Goal: Information Seeking & Learning: Check status

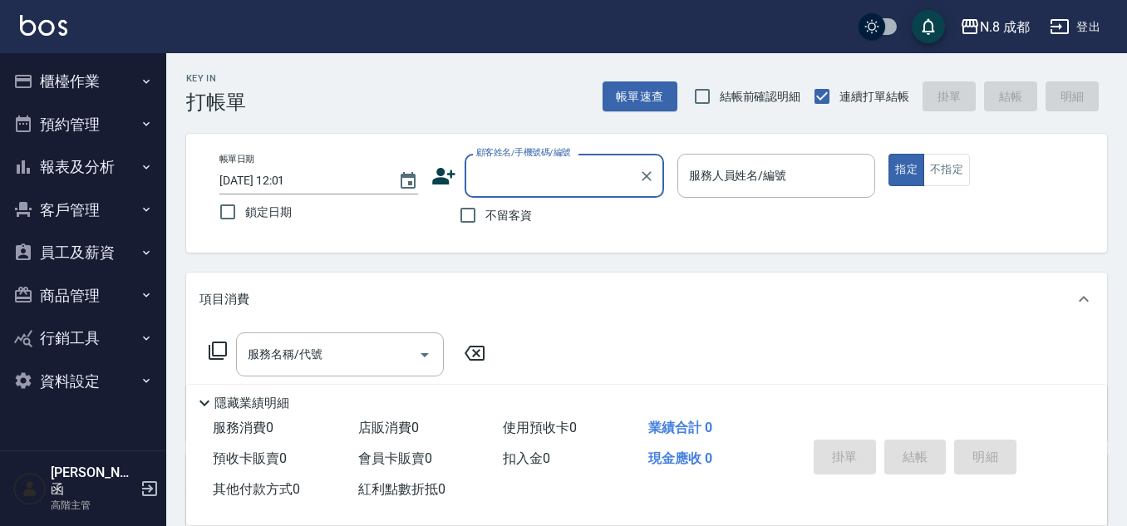
click at [73, 170] on button "報表及分析" at bounding box center [83, 167] width 153 height 43
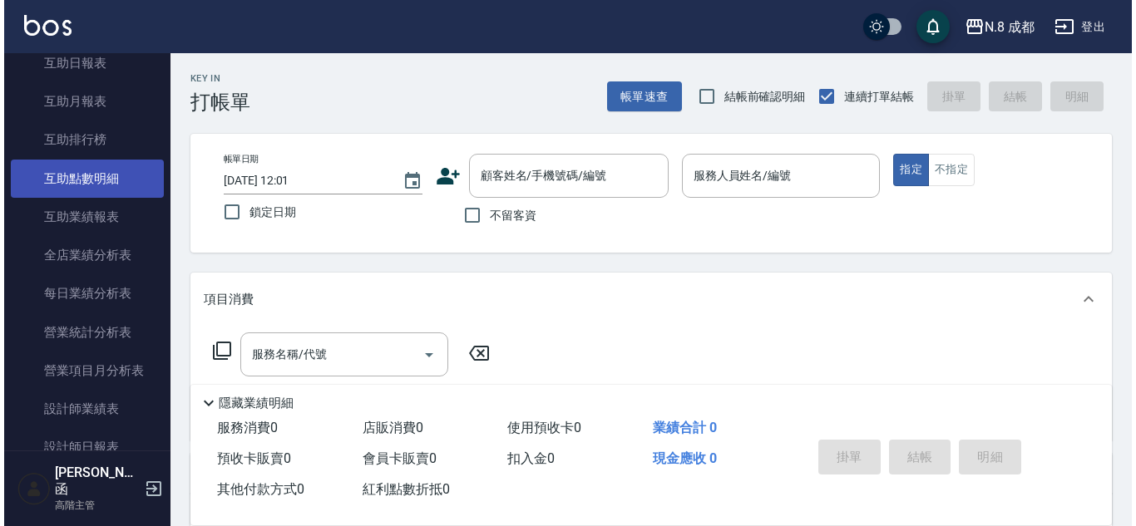
scroll to position [416, 0]
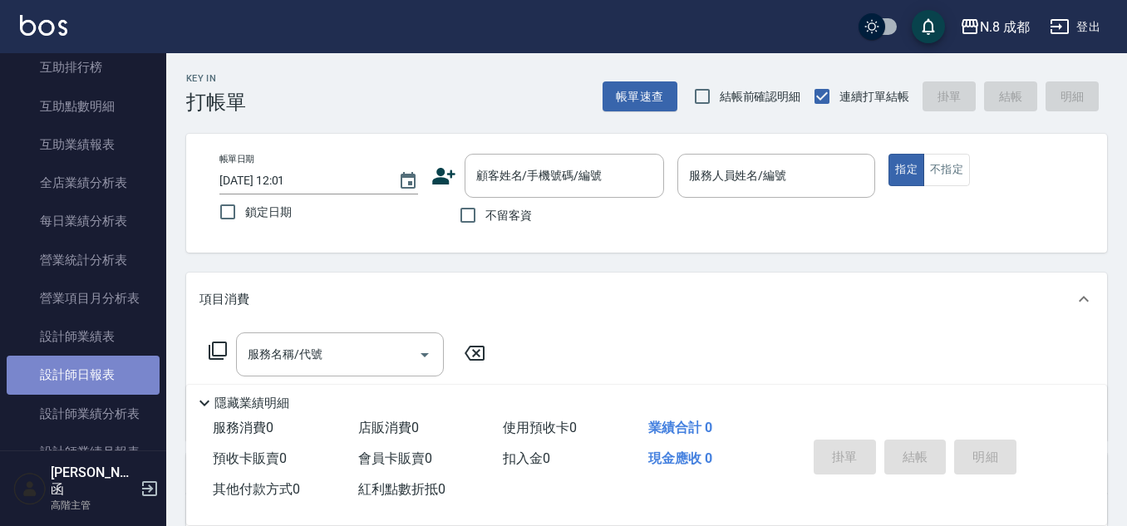
click at [89, 372] on link "設計師日報表" at bounding box center [83, 375] width 153 height 38
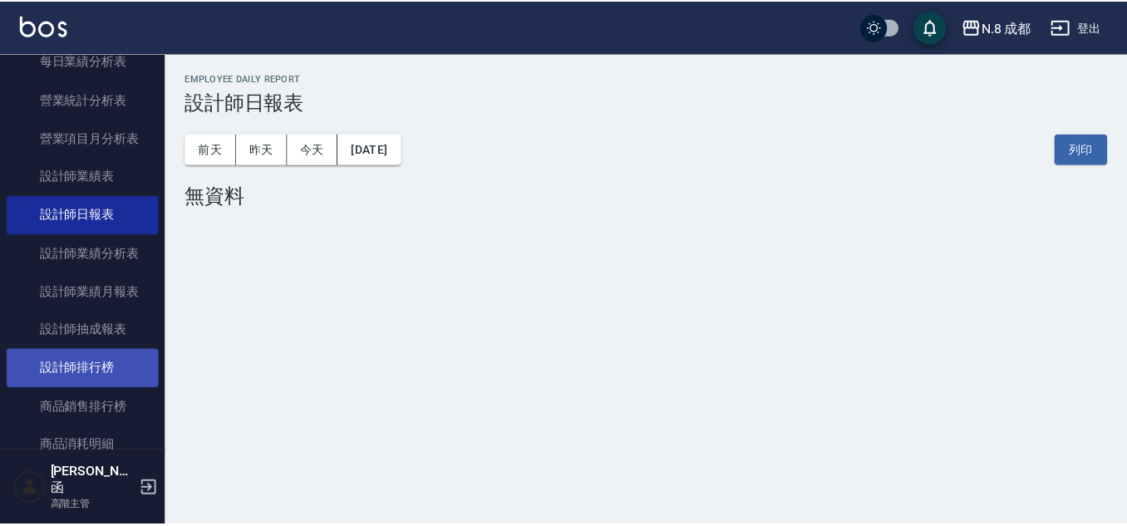
scroll to position [582, 0]
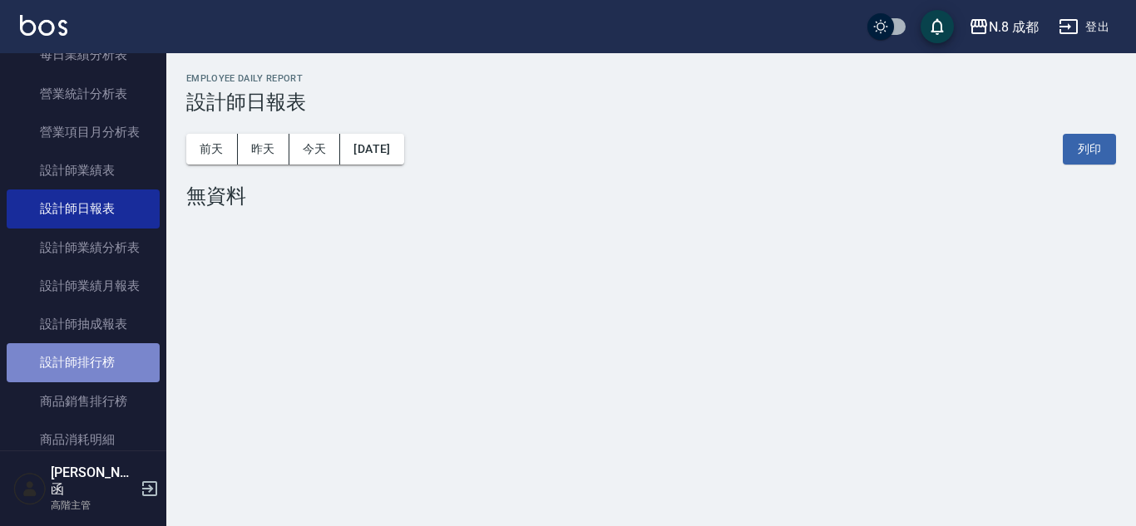
click at [100, 365] on link "設計師排行榜" at bounding box center [83, 362] width 153 height 38
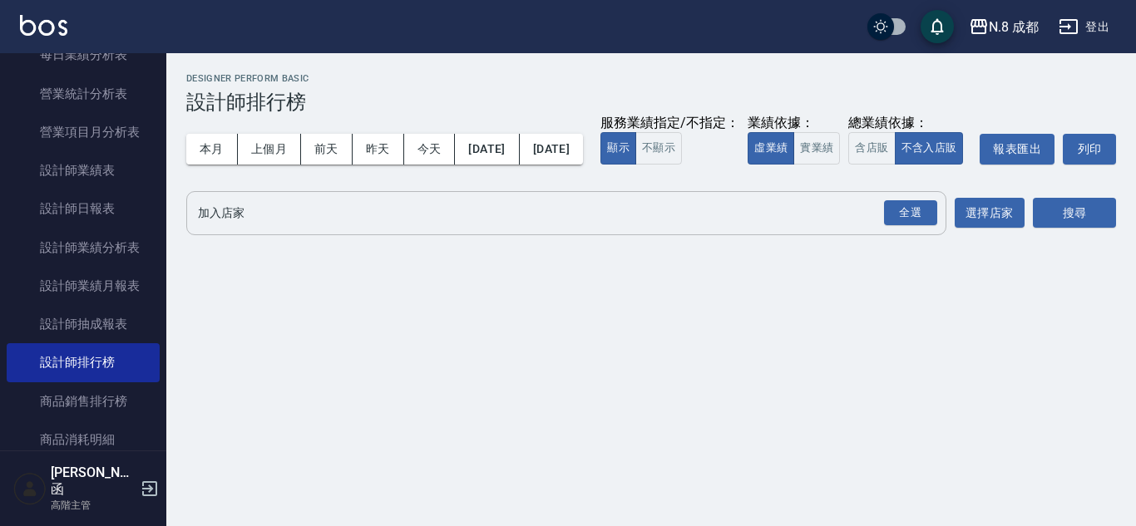
click at [239, 235] on div "全選 加入店家" at bounding box center [566, 213] width 760 height 44
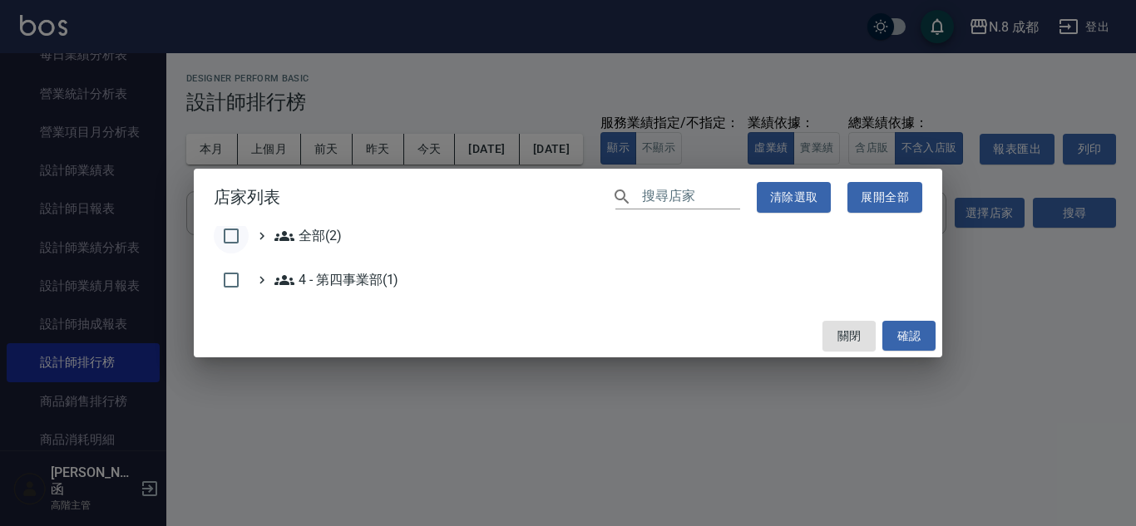
click at [233, 225] on input "checkbox" at bounding box center [231, 236] width 35 height 35
checkbox input "true"
click at [859, 323] on button "確認" at bounding box center [908, 336] width 53 height 31
checkbox input "false"
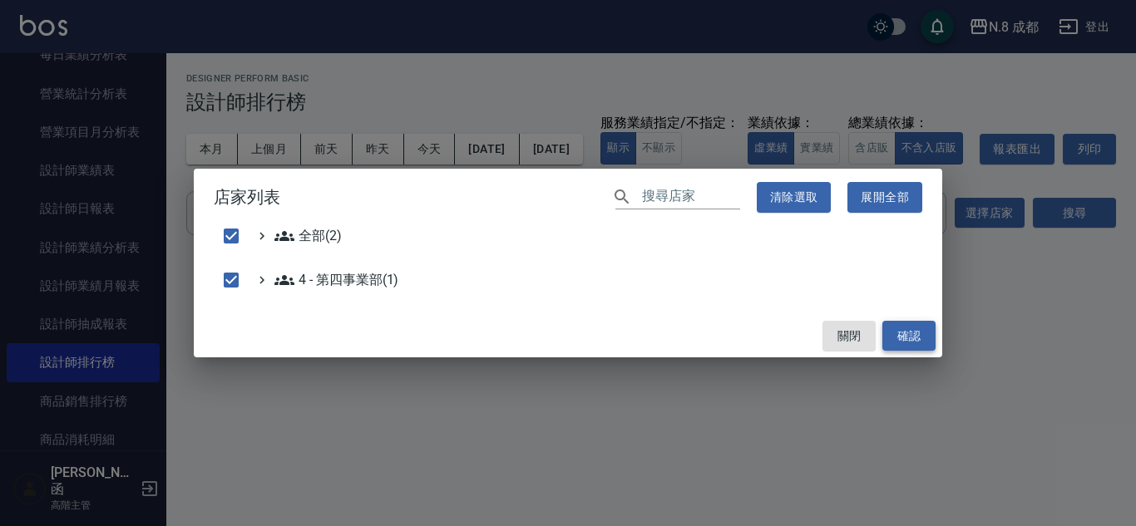
checkbox input "false"
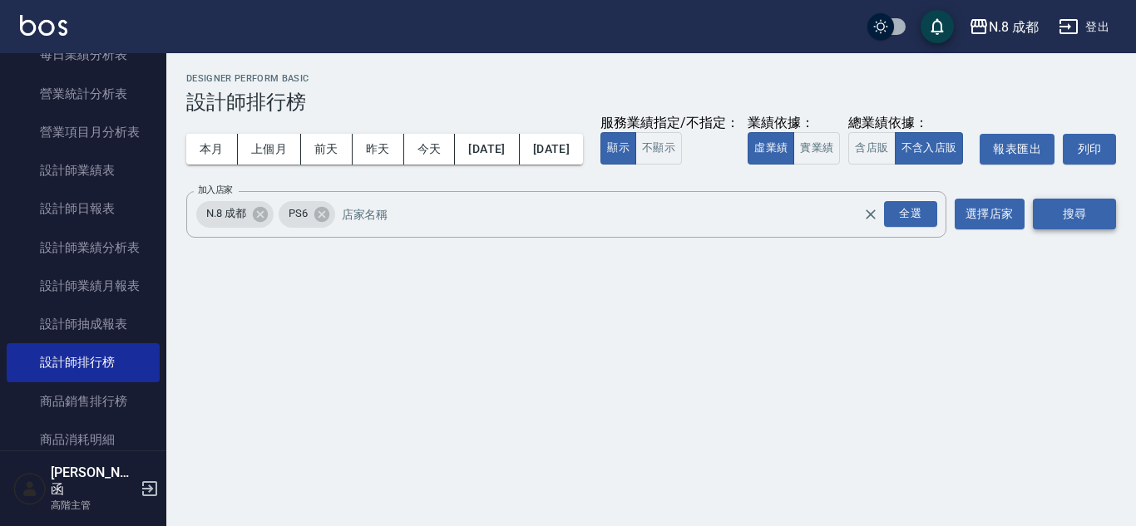
click at [859, 229] on button "搜尋" at bounding box center [1074, 214] width 83 height 31
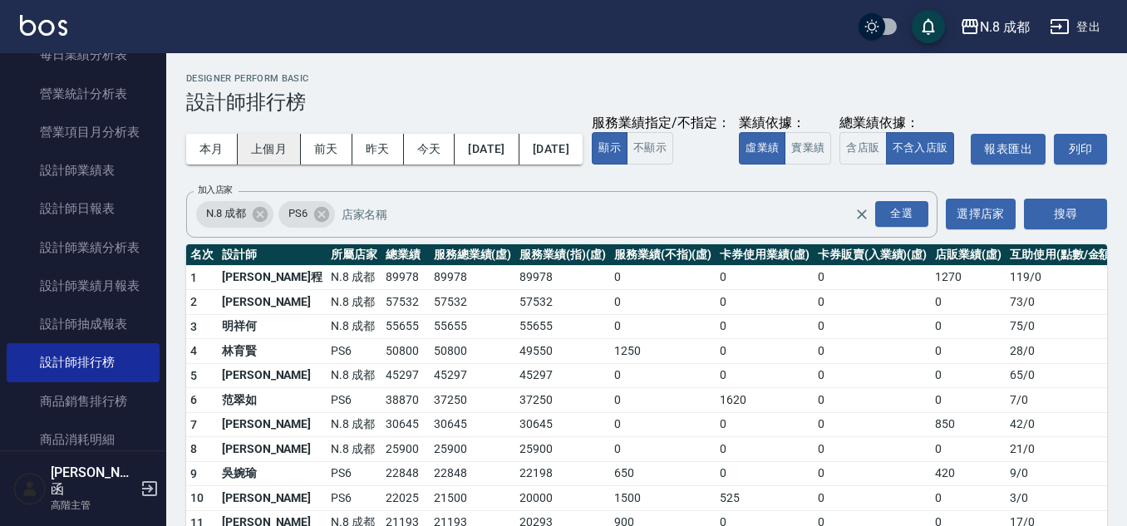
click at [272, 156] on button "上個月" at bounding box center [269, 149] width 63 height 31
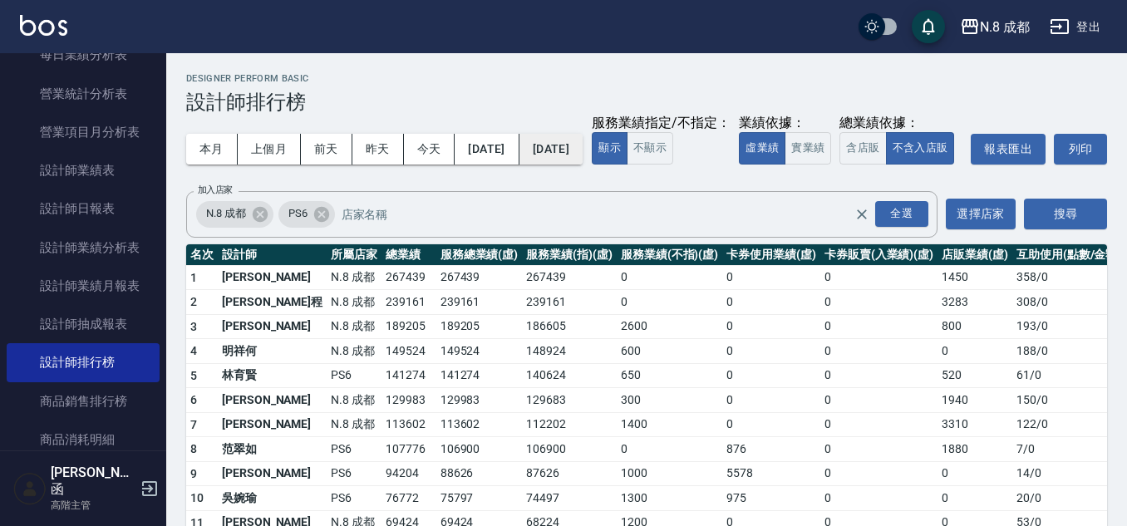
click at [583, 143] on button "[DATE]" at bounding box center [551, 149] width 63 height 31
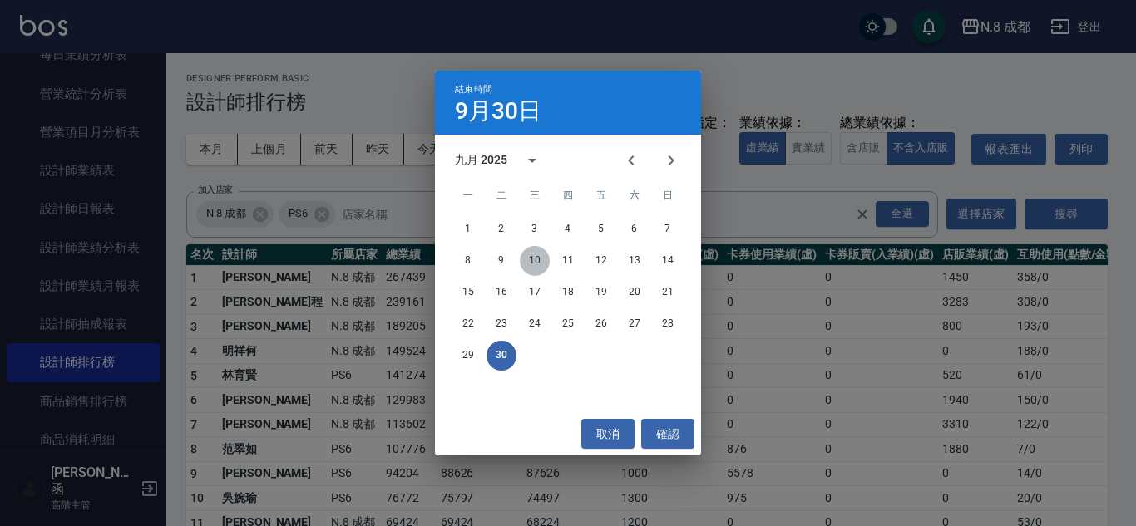
click at [531, 259] on button "10" at bounding box center [535, 261] width 30 height 30
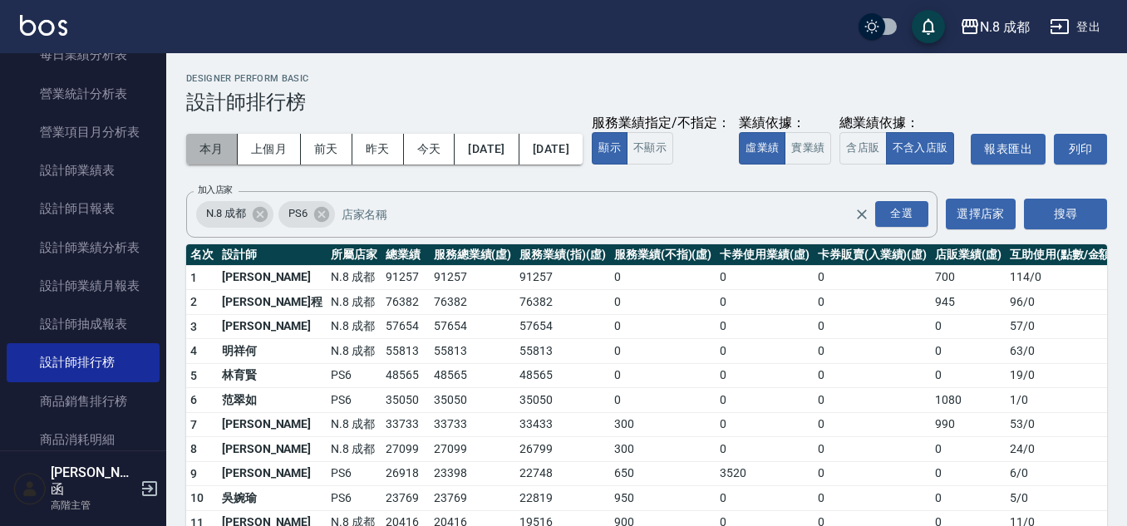
click at [220, 144] on button "本月" at bounding box center [212, 149] width 52 height 31
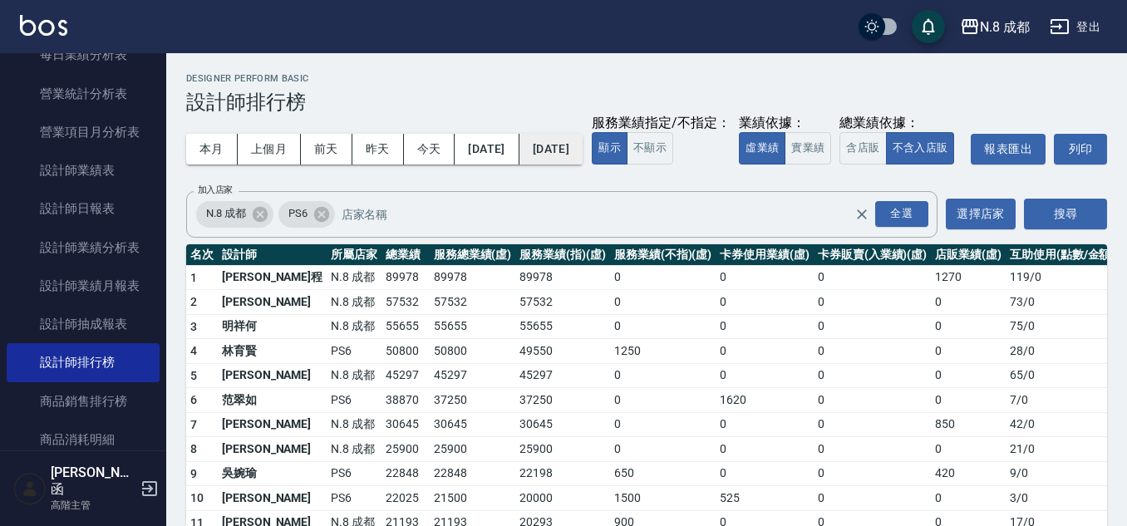
click at [583, 155] on button "[DATE]" at bounding box center [551, 149] width 63 height 31
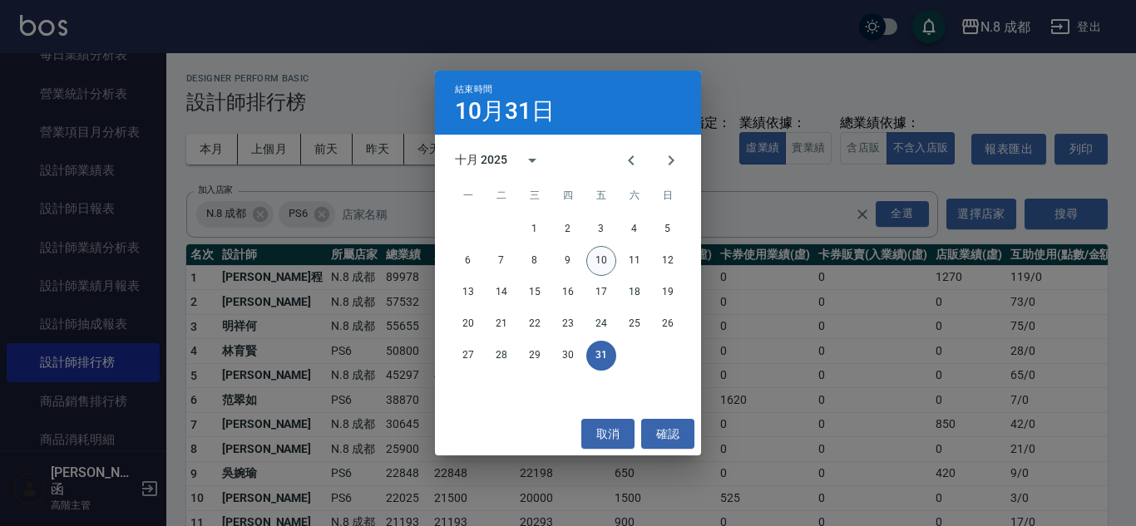
click at [594, 261] on button "10" at bounding box center [601, 261] width 30 height 30
